Goal: Find specific page/section: Find specific page/section

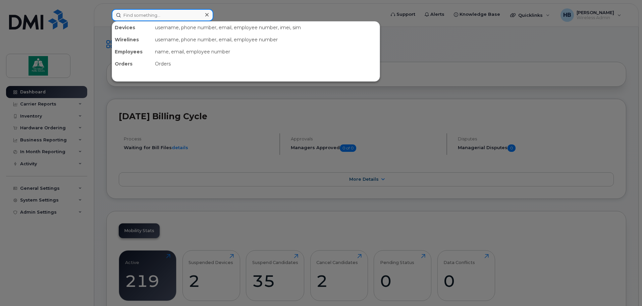
click at [180, 14] on input at bounding box center [163, 15] width 102 height 12
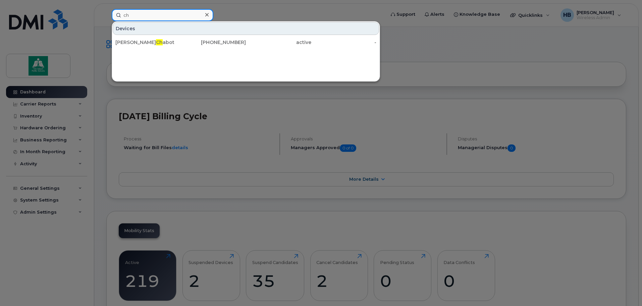
type input "c"
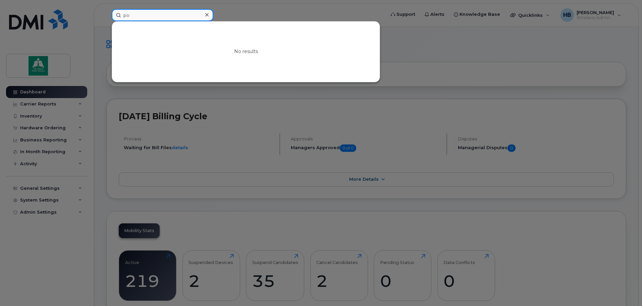
type input "p"
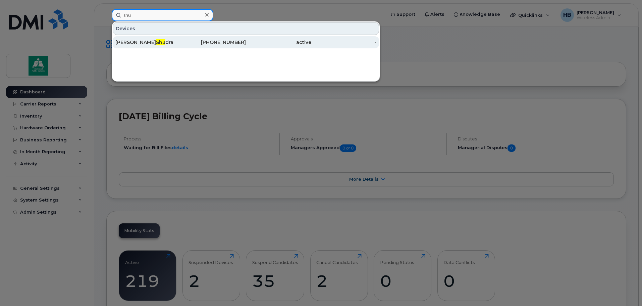
type input "shu"
click at [137, 42] on div "Matt Shu dra" at bounding box center [147, 42] width 65 height 7
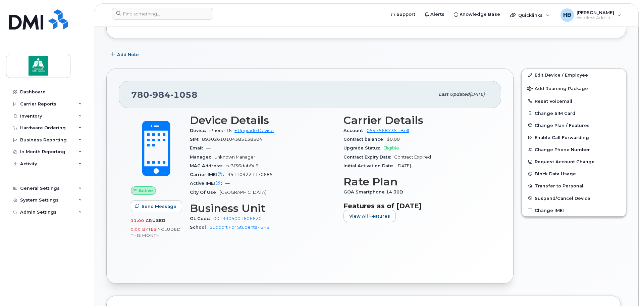
scroll to position [101, 0]
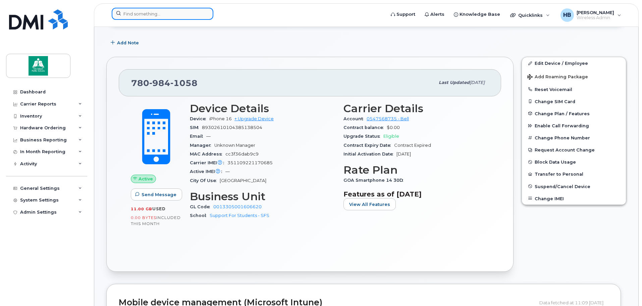
click at [167, 13] on input at bounding box center [163, 14] width 102 height 12
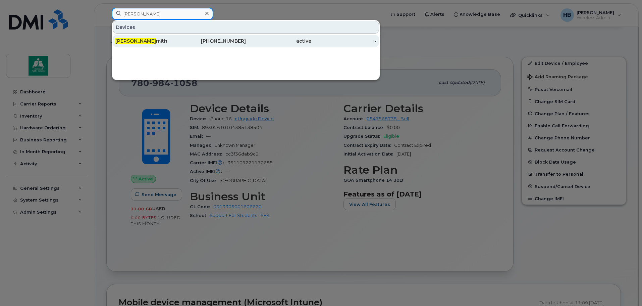
type input "jessica s"
click at [144, 41] on div "Jessica S mith" at bounding box center [147, 41] width 65 height 7
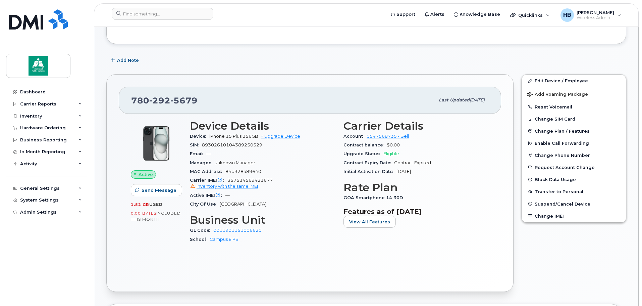
scroll to position [101, 0]
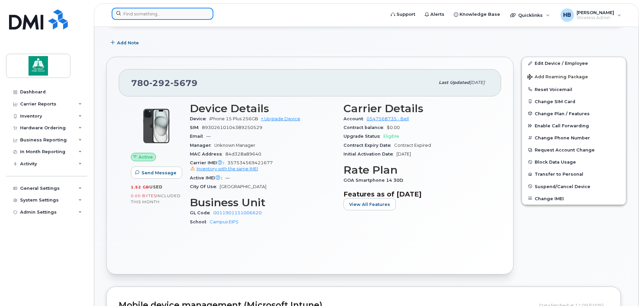
click at [171, 14] on input at bounding box center [163, 14] width 102 height 12
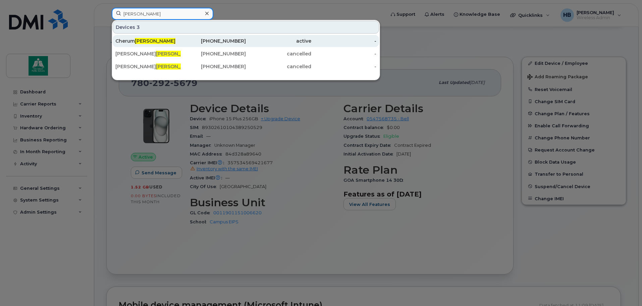
type input "orr"
click at [154, 39] on div "Cherum Orr" at bounding box center [147, 41] width 65 height 7
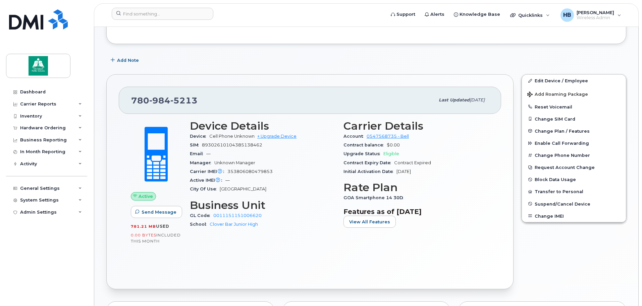
scroll to position [101, 0]
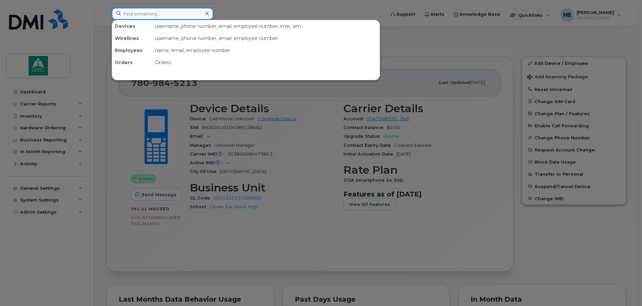
click at [183, 13] on input at bounding box center [163, 14] width 102 height 12
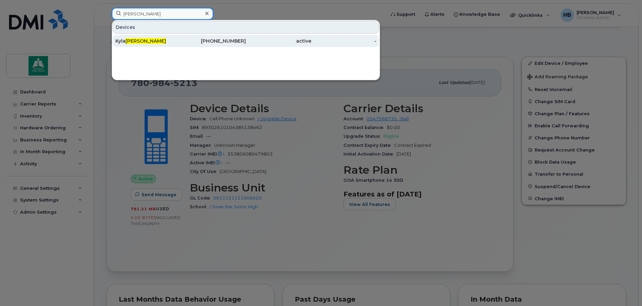
type input "harding"
click at [164, 39] on div "Kyla Harding" at bounding box center [147, 41] width 65 height 7
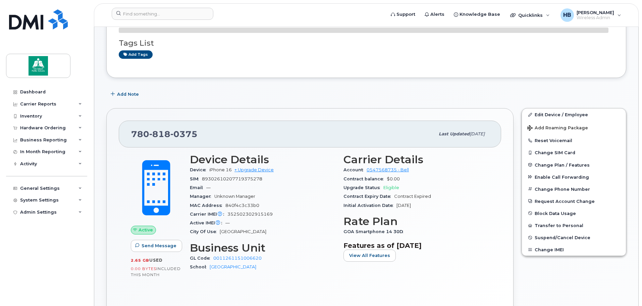
scroll to position [67, 0]
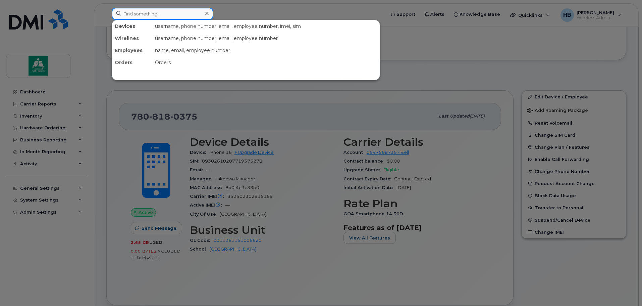
click at [158, 16] on input at bounding box center [163, 14] width 102 height 12
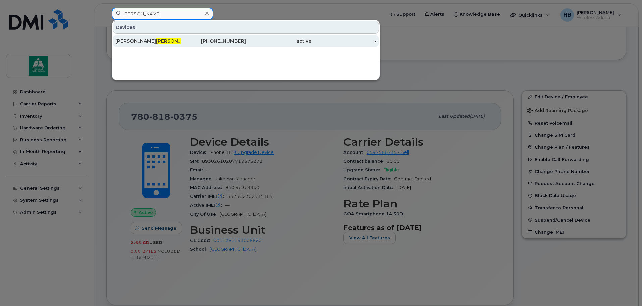
type input "porter"
click at [156, 40] on span "Porter" at bounding box center [176, 41] width 41 height 6
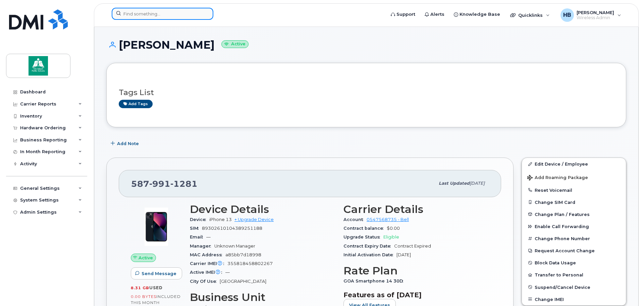
click at [157, 10] on input at bounding box center [163, 14] width 102 height 12
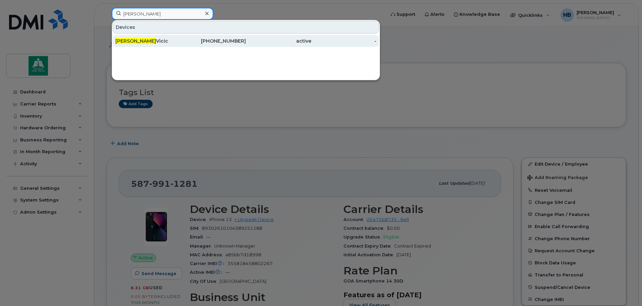
type input "[PERSON_NAME]"
click at [153, 40] on div "[PERSON_NAME]" at bounding box center [147, 41] width 65 height 7
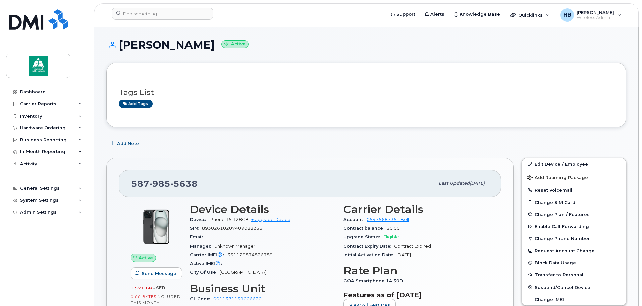
scroll to position [34, 0]
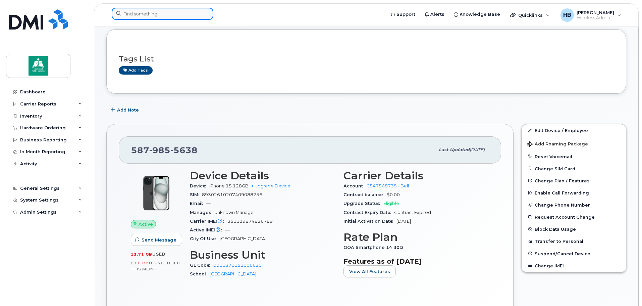
click at [148, 14] on input at bounding box center [163, 14] width 102 height 12
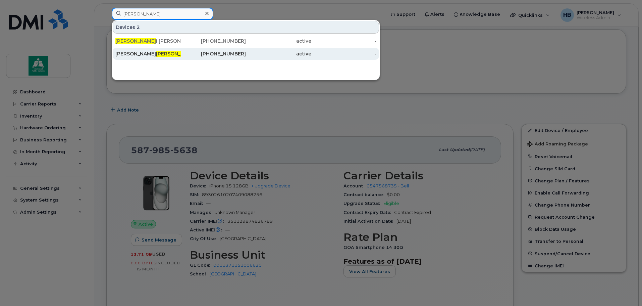
type input "[PERSON_NAME]"
click at [156, 51] on span "[PERSON_NAME]" at bounding box center [176, 54] width 41 height 6
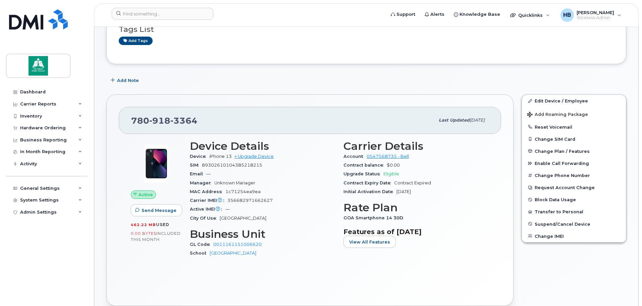
scroll to position [67, 0]
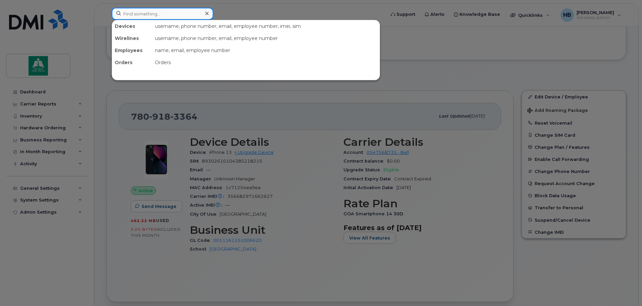
click at [139, 13] on input at bounding box center [163, 14] width 102 height 12
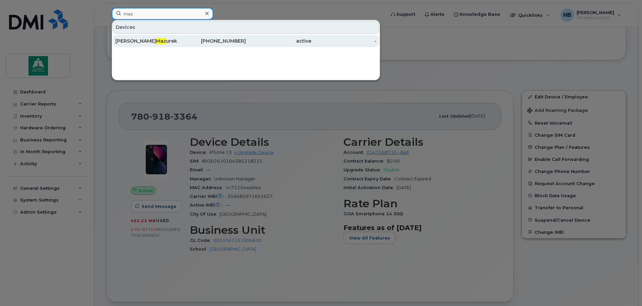
type input "maz"
click at [144, 38] on div "Melanie Maz urek" at bounding box center [147, 41] width 65 height 12
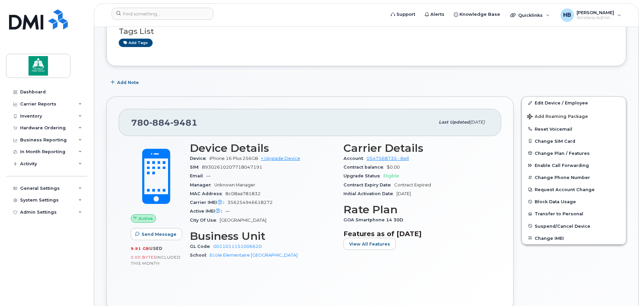
scroll to position [67, 0]
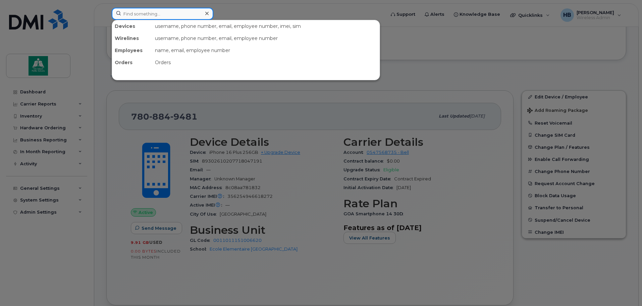
click at [148, 15] on input at bounding box center [163, 14] width 102 height 12
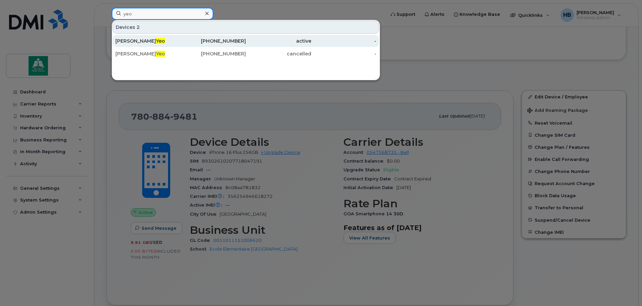
type input "yeo"
click at [139, 40] on div "Tara Yeo" at bounding box center [147, 41] width 65 height 7
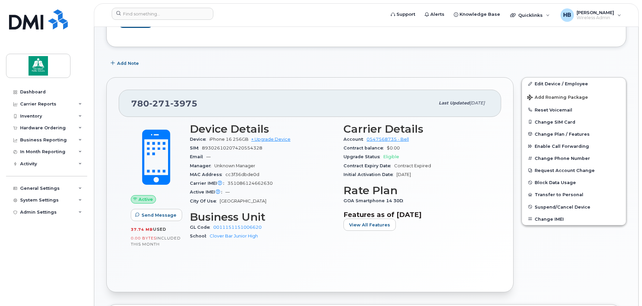
scroll to position [101, 0]
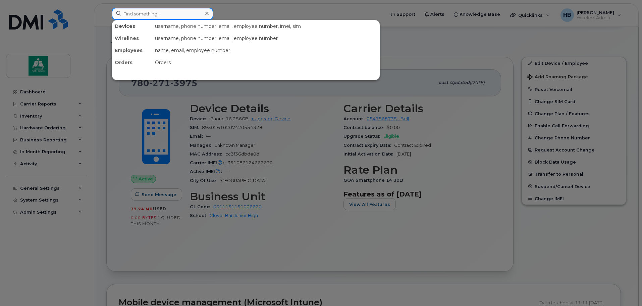
click at [152, 12] on input at bounding box center [163, 14] width 102 height 12
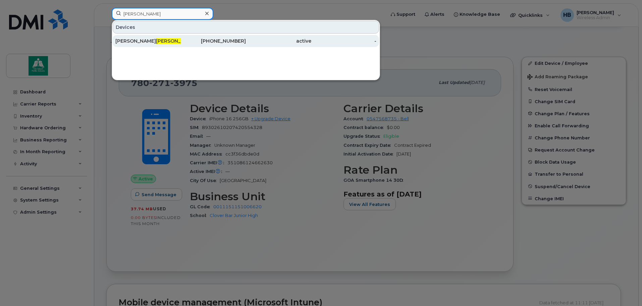
type input "sawchuk"
click at [152, 37] on div "Kristin Sawchuk" at bounding box center [147, 41] width 65 height 12
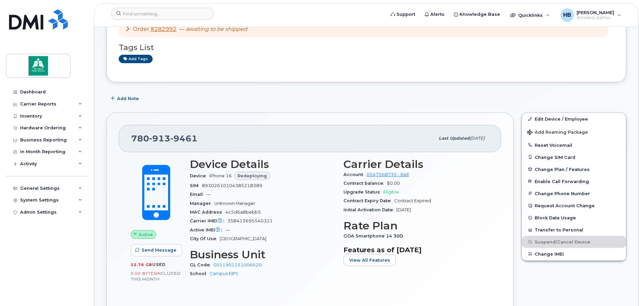
scroll to position [67, 0]
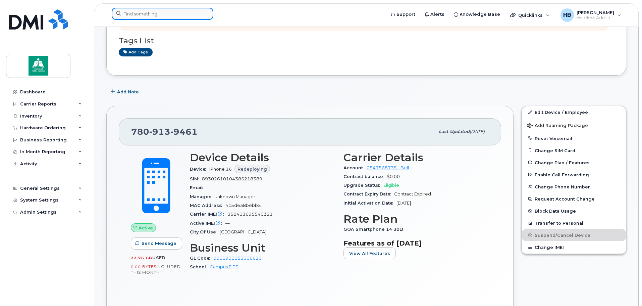
click at [152, 10] on input at bounding box center [163, 14] width 102 height 12
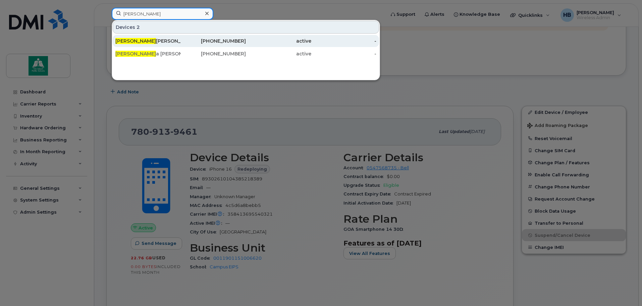
type input "[PERSON_NAME]"
click at [141, 40] on div "[PERSON_NAME]" at bounding box center [147, 41] width 65 height 7
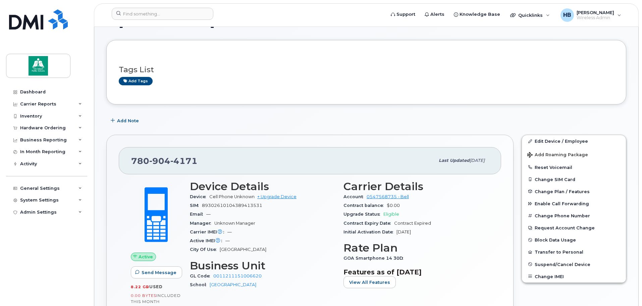
scroll to position [67, 0]
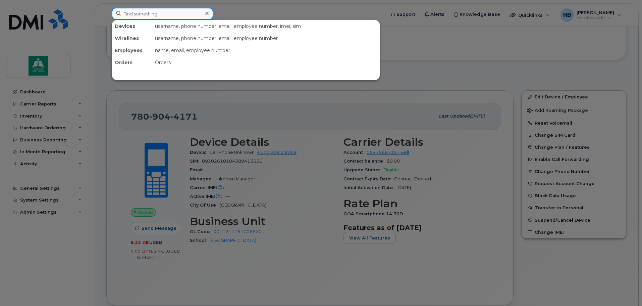
click at [155, 13] on input at bounding box center [163, 14] width 102 height 12
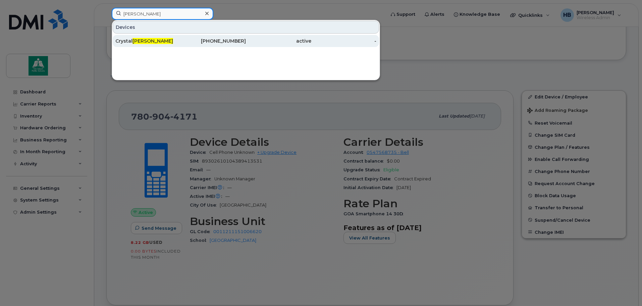
type input "brownlee"
click at [151, 41] on span "Brownlee" at bounding box center [153, 41] width 41 height 6
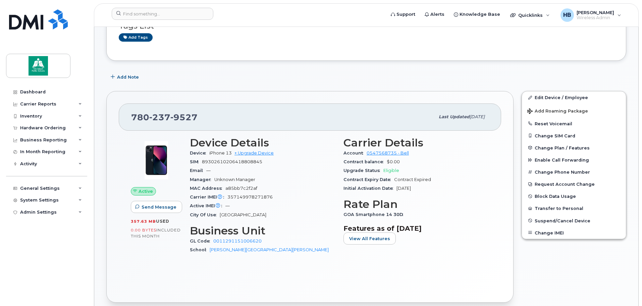
scroll to position [67, 0]
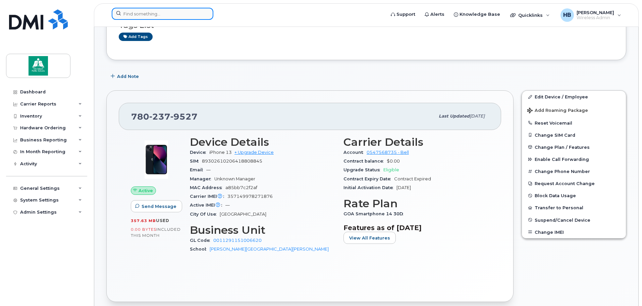
click at [152, 13] on input at bounding box center [163, 14] width 102 height 12
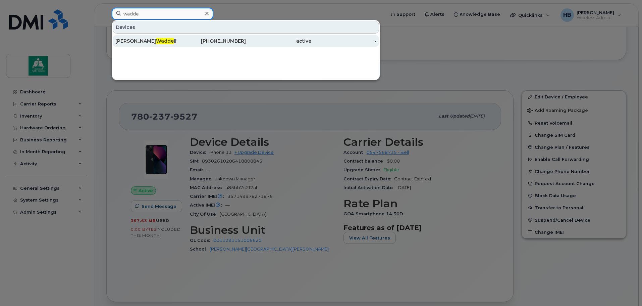
type input "wadde"
click at [156, 42] on span "Wadde" at bounding box center [165, 41] width 18 height 6
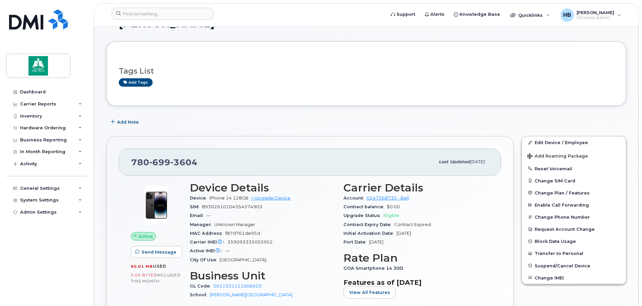
scroll to position [67, 0]
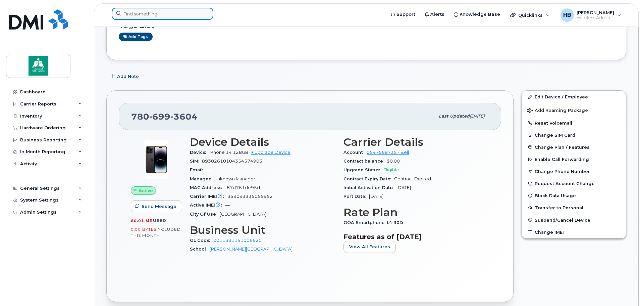
click at [147, 12] on input at bounding box center [163, 14] width 102 height 12
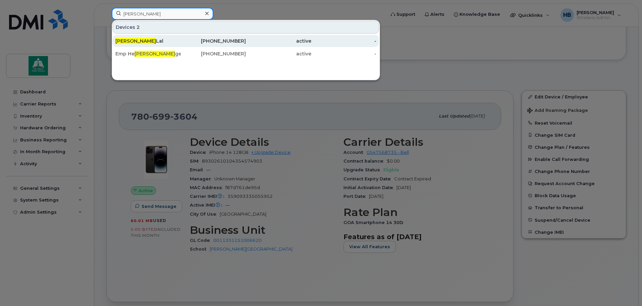
type input "[PERSON_NAME]"
click at [146, 41] on div "[PERSON_NAME]" at bounding box center [147, 41] width 65 height 7
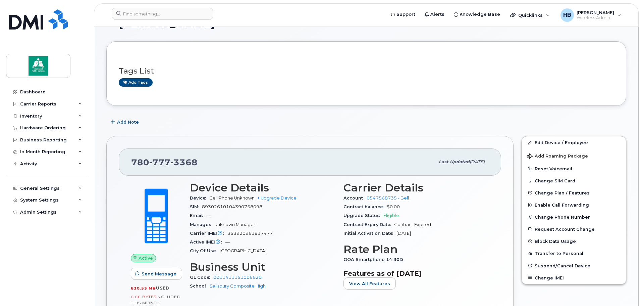
scroll to position [34, 0]
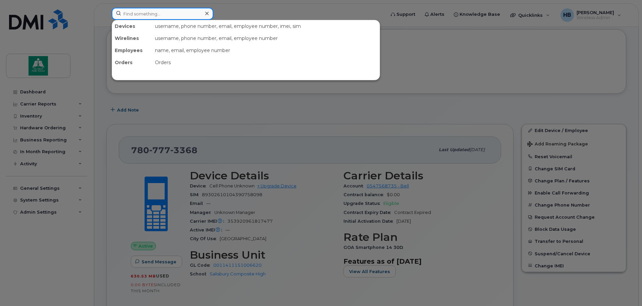
click at [149, 14] on input at bounding box center [163, 14] width 102 height 12
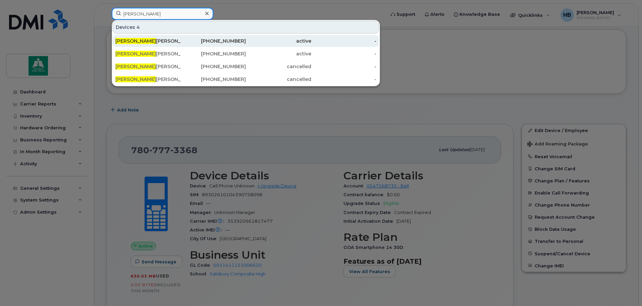
type input "chris"
click at [148, 37] on div "Chris tina Gieringer" at bounding box center [147, 41] width 65 height 12
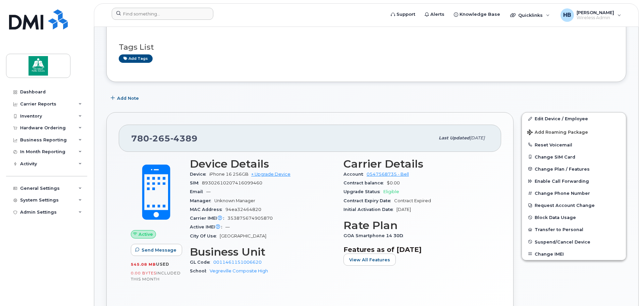
scroll to position [34, 0]
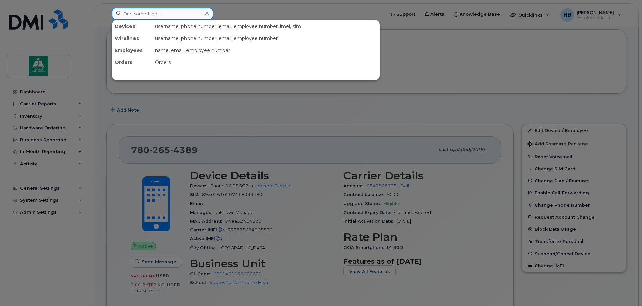
click at [141, 12] on input at bounding box center [163, 14] width 102 height 12
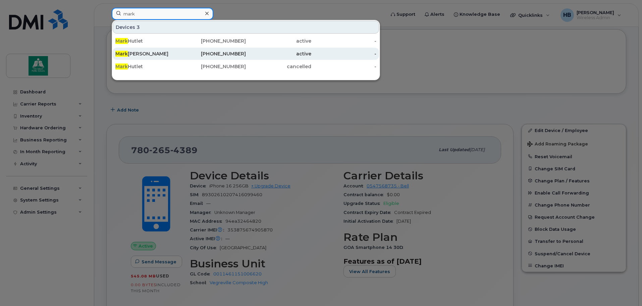
type input "mark"
click at [144, 52] on div "Mark Wever" at bounding box center [147, 53] width 65 height 7
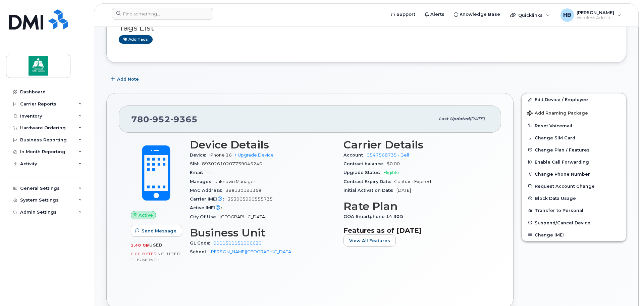
scroll to position [67, 0]
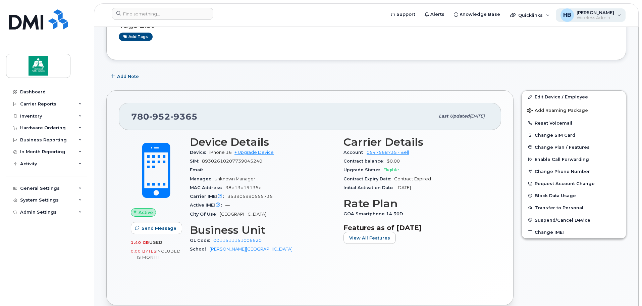
click at [591, 12] on span "[PERSON_NAME]" at bounding box center [596, 12] width 38 height 5
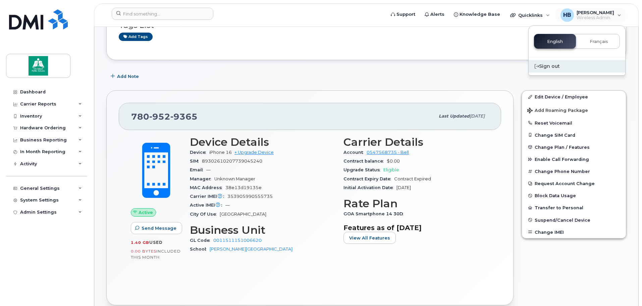
click at [553, 64] on div "Sign out" at bounding box center [577, 66] width 97 height 12
